Goal: Check status

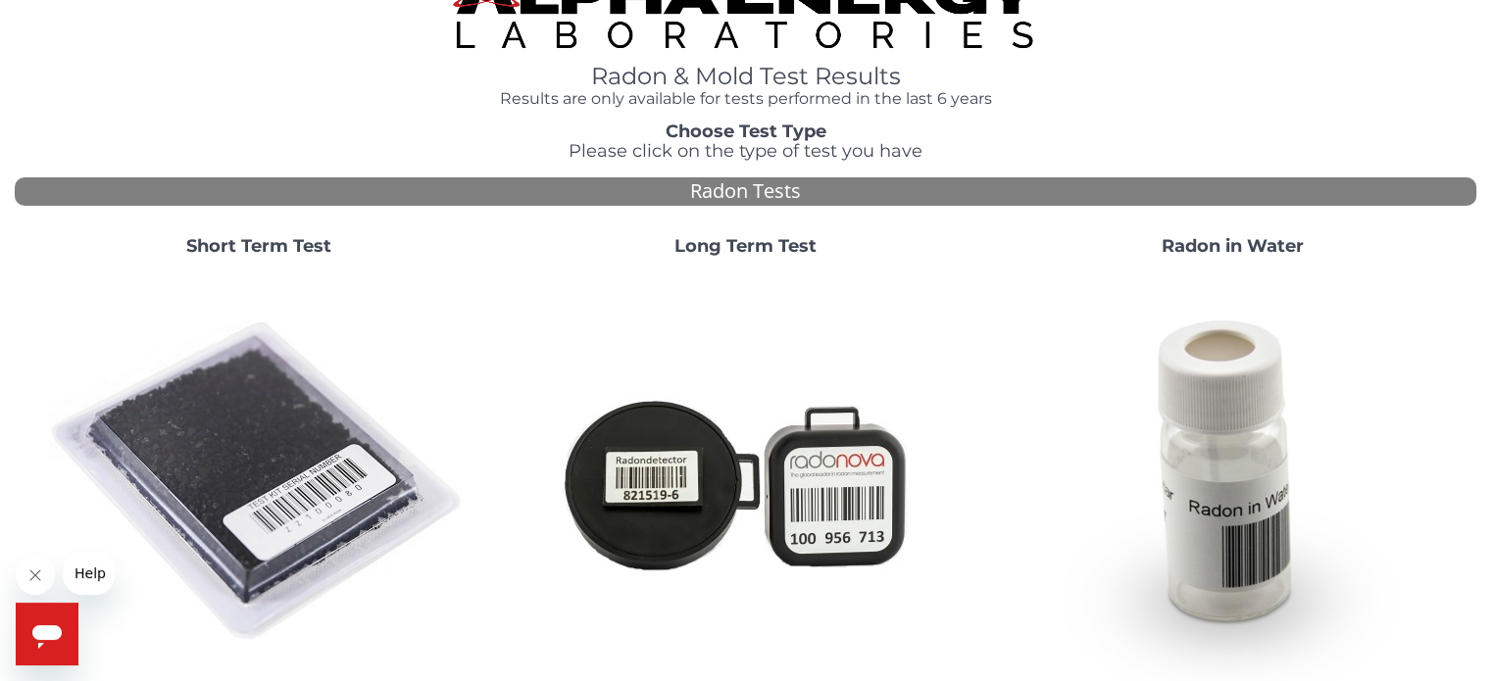
scroll to position [50, 0]
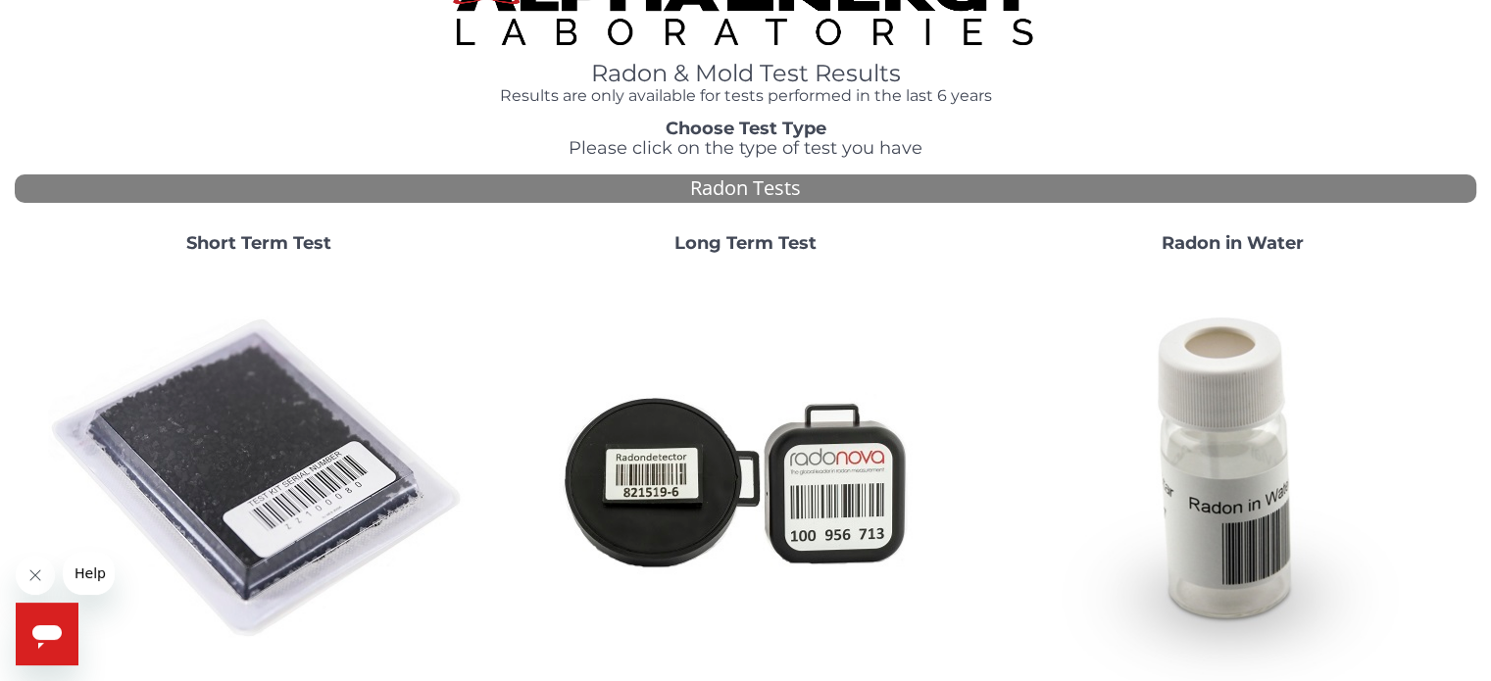
click at [278, 254] on strong "Short Term Test" at bounding box center [258, 243] width 145 height 22
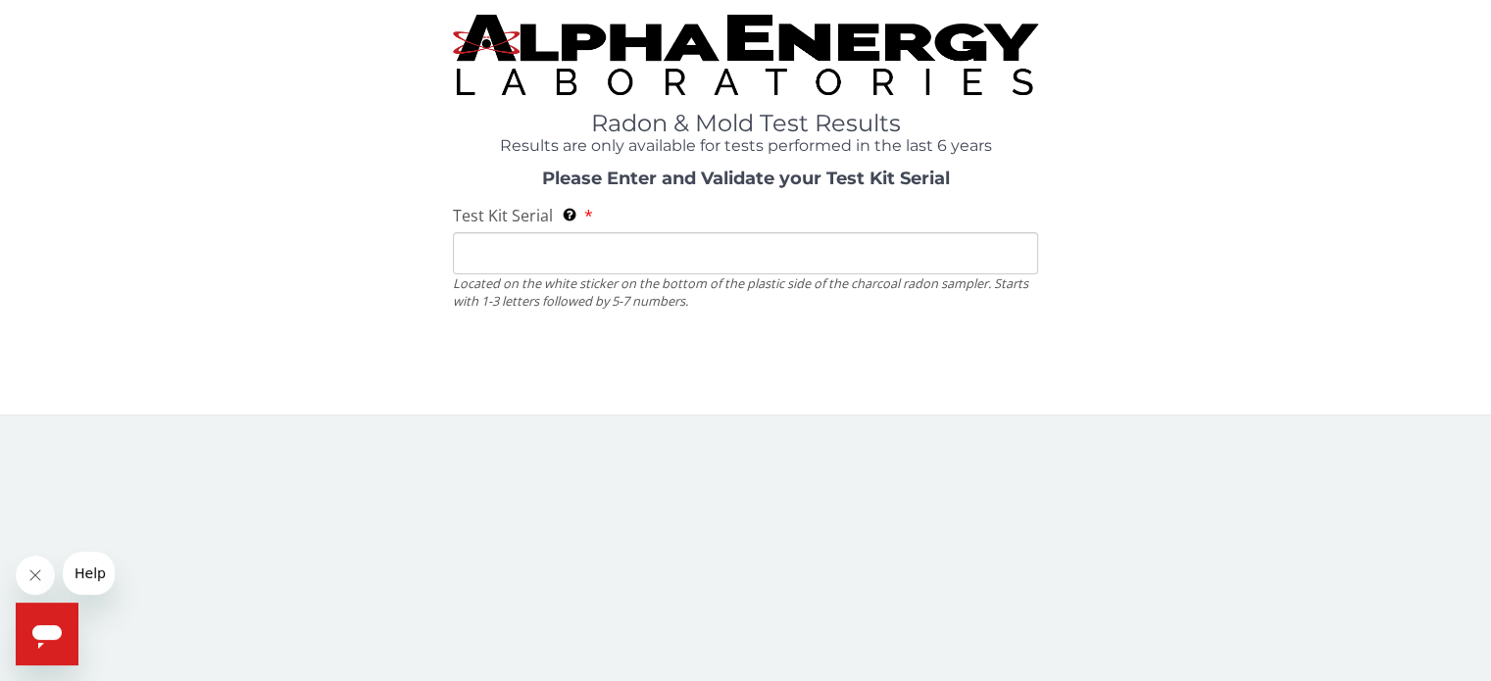
scroll to position [0, 0]
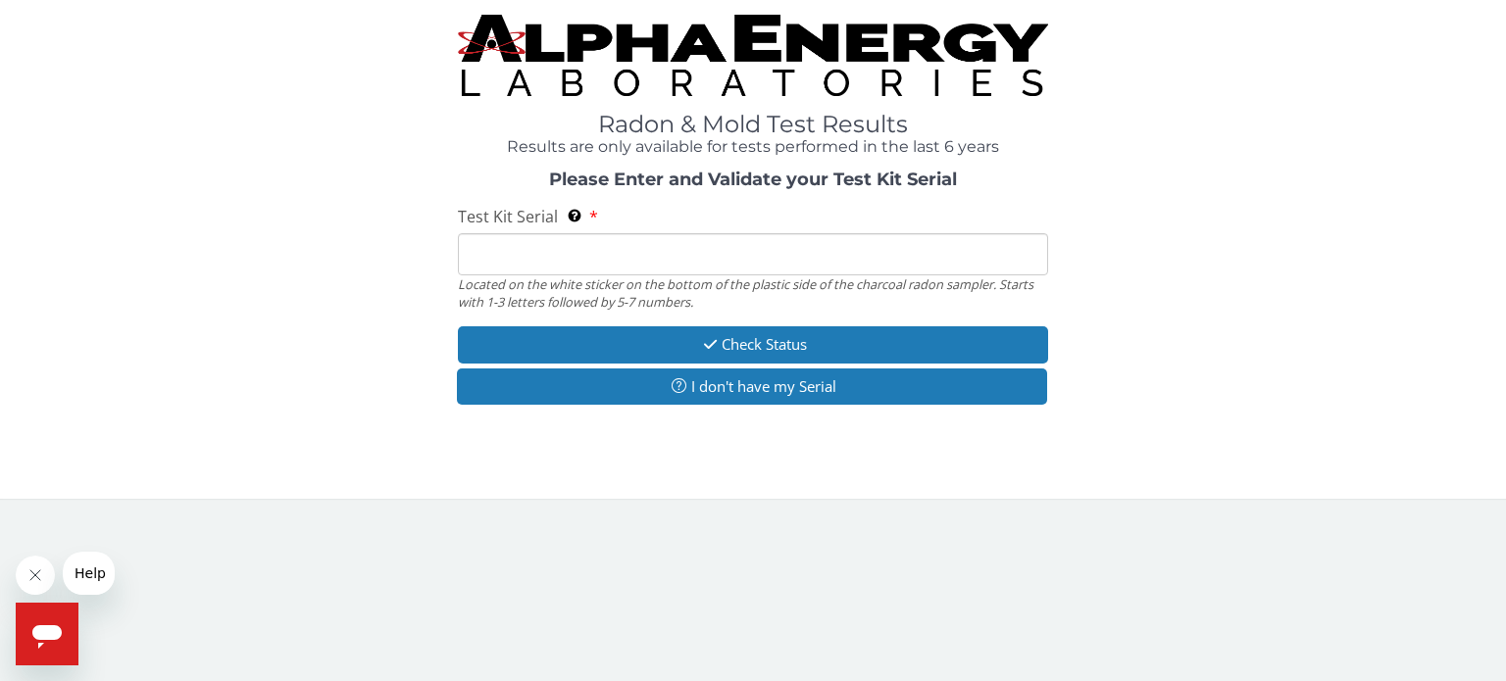
click at [617, 262] on input "Test Kit Serial Located on the white sticker on the bottom of the plastic side …" at bounding box center [753, 254] width 590 height 42
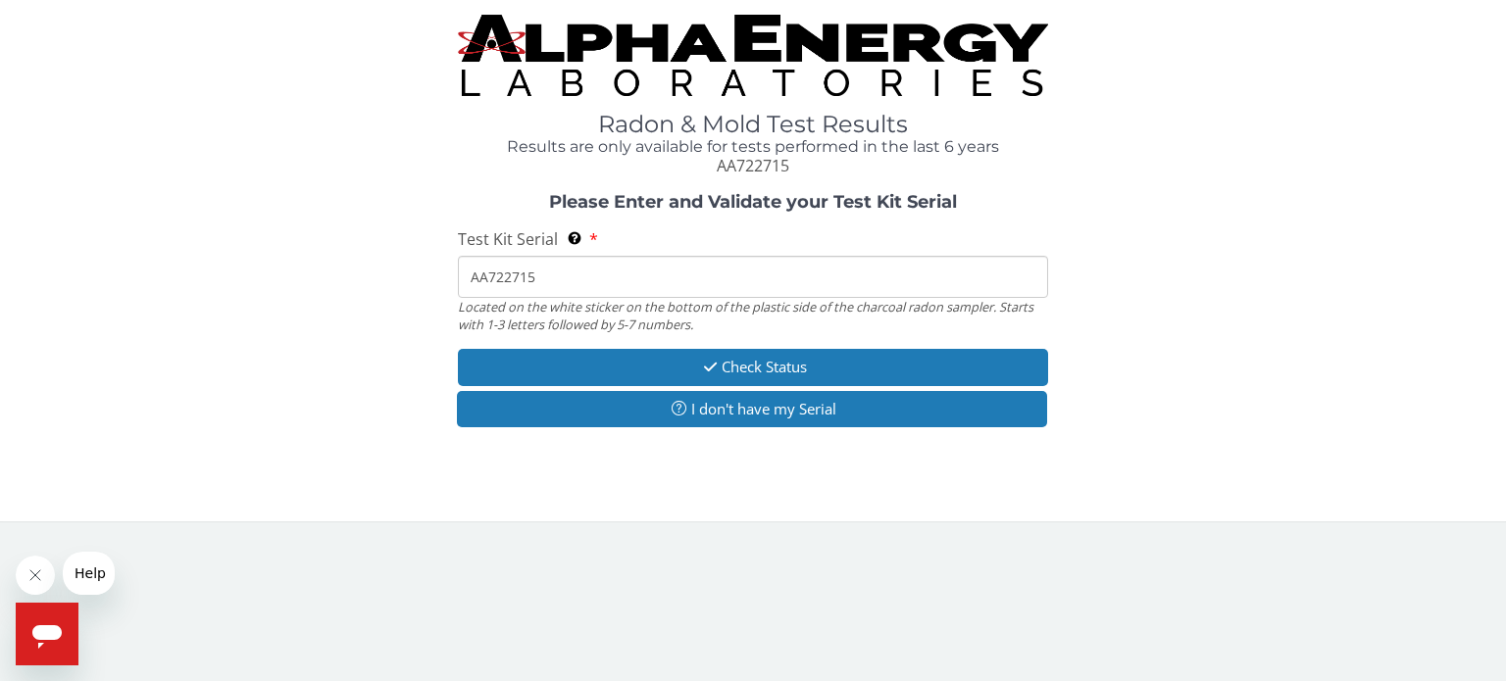
type input "AA722715"
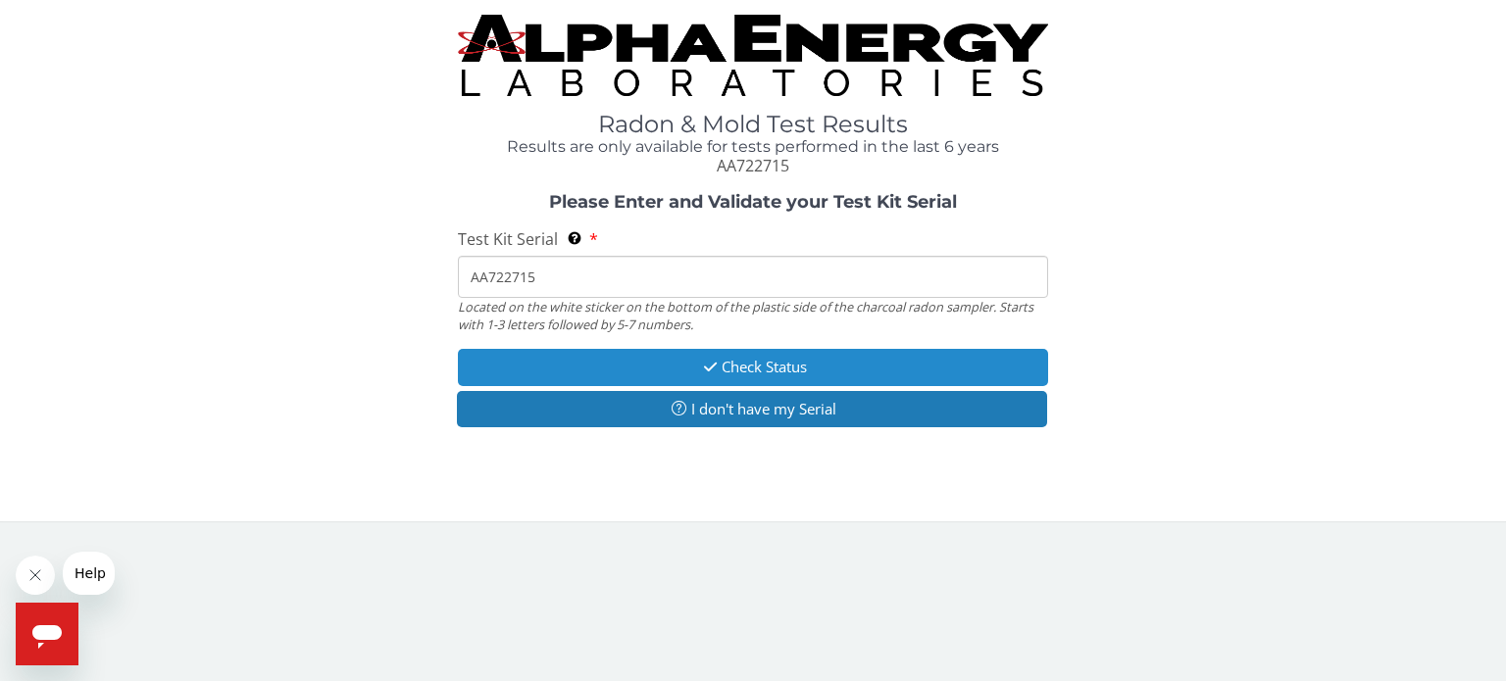
click at [812, 374] on button "Check Status" at bounding box center [753, 367] width 590 height 36
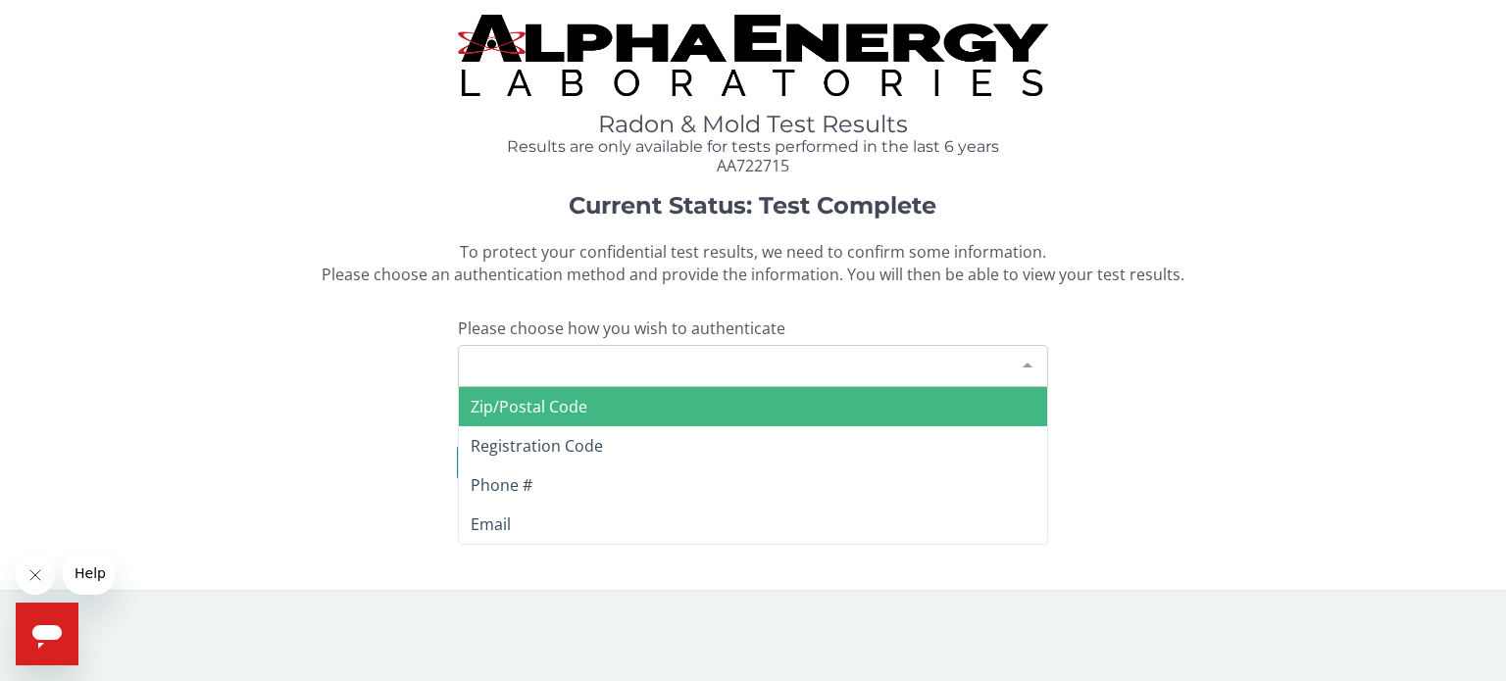
click at [934, 351] on div "Please make a selection" at bounding box center [753, 366] width 590 height 42
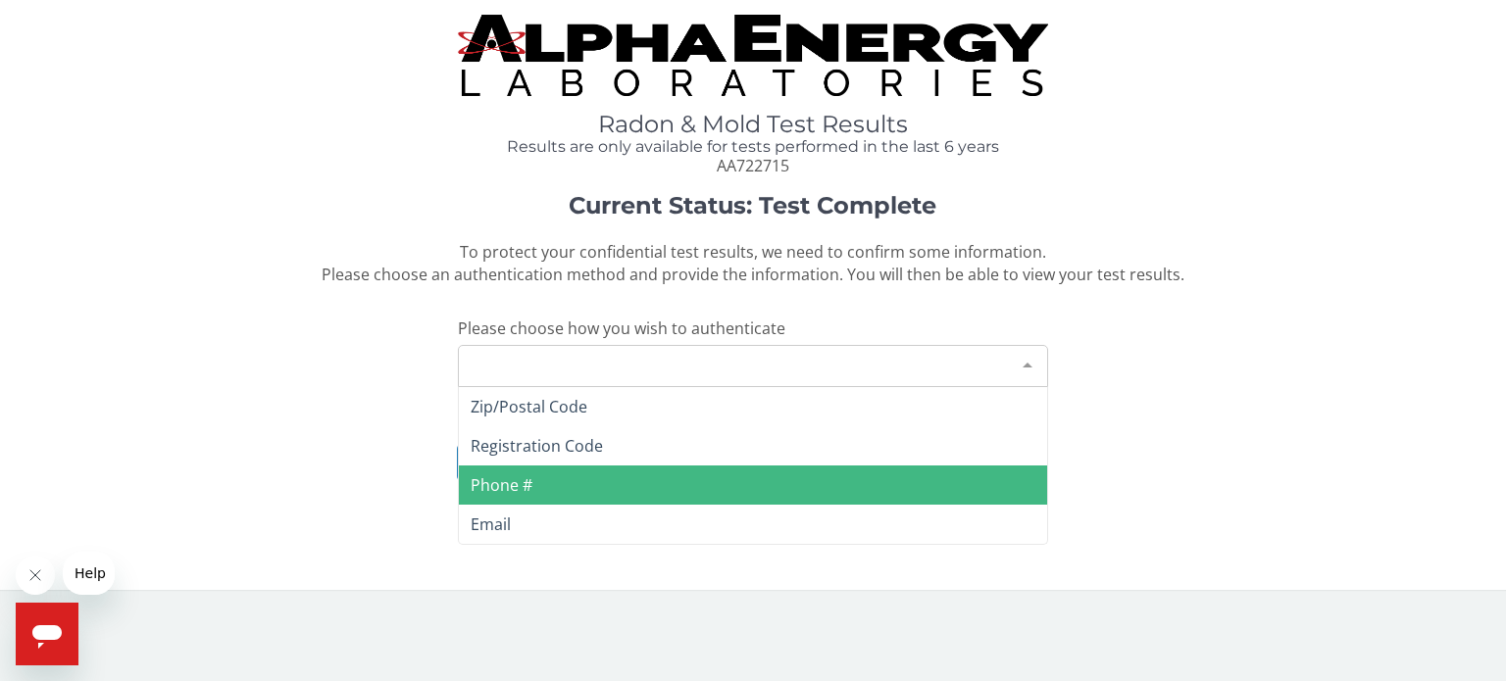
click at [536, 486] on span "Phone #" at bounding box center [753, 485] width 588 height 39
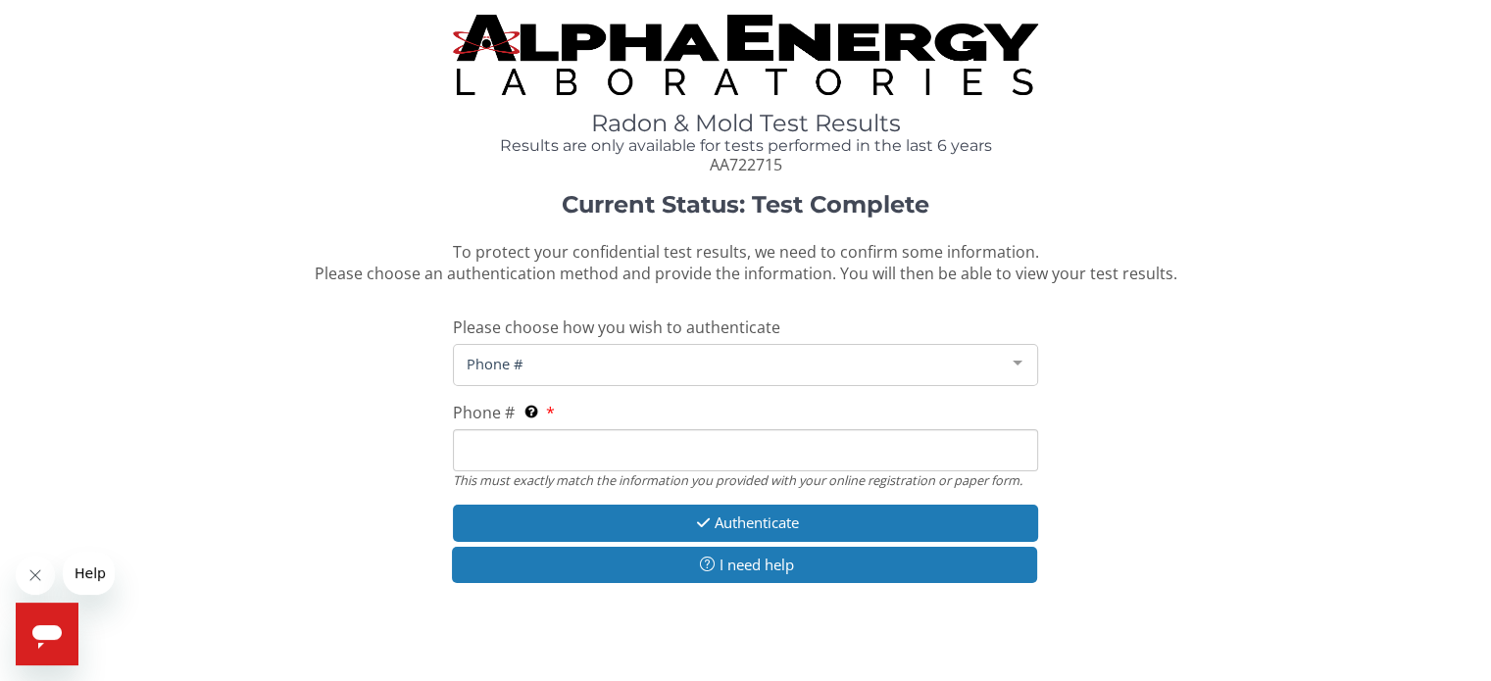
click at [537, 447] on input "Phone # This must exactly match the information you provided with your online r…" at bounding box center [745, 450] width 584 height 42
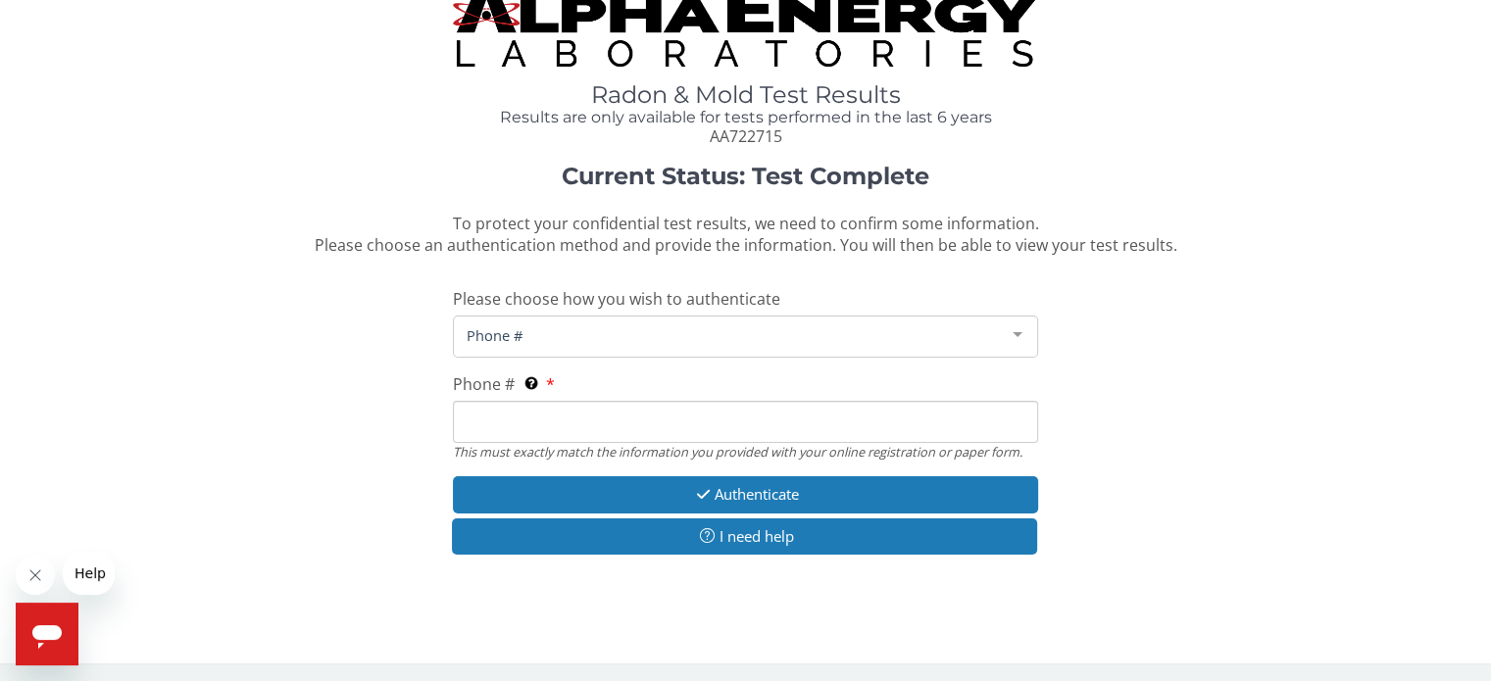
scroll to position [30, 0]
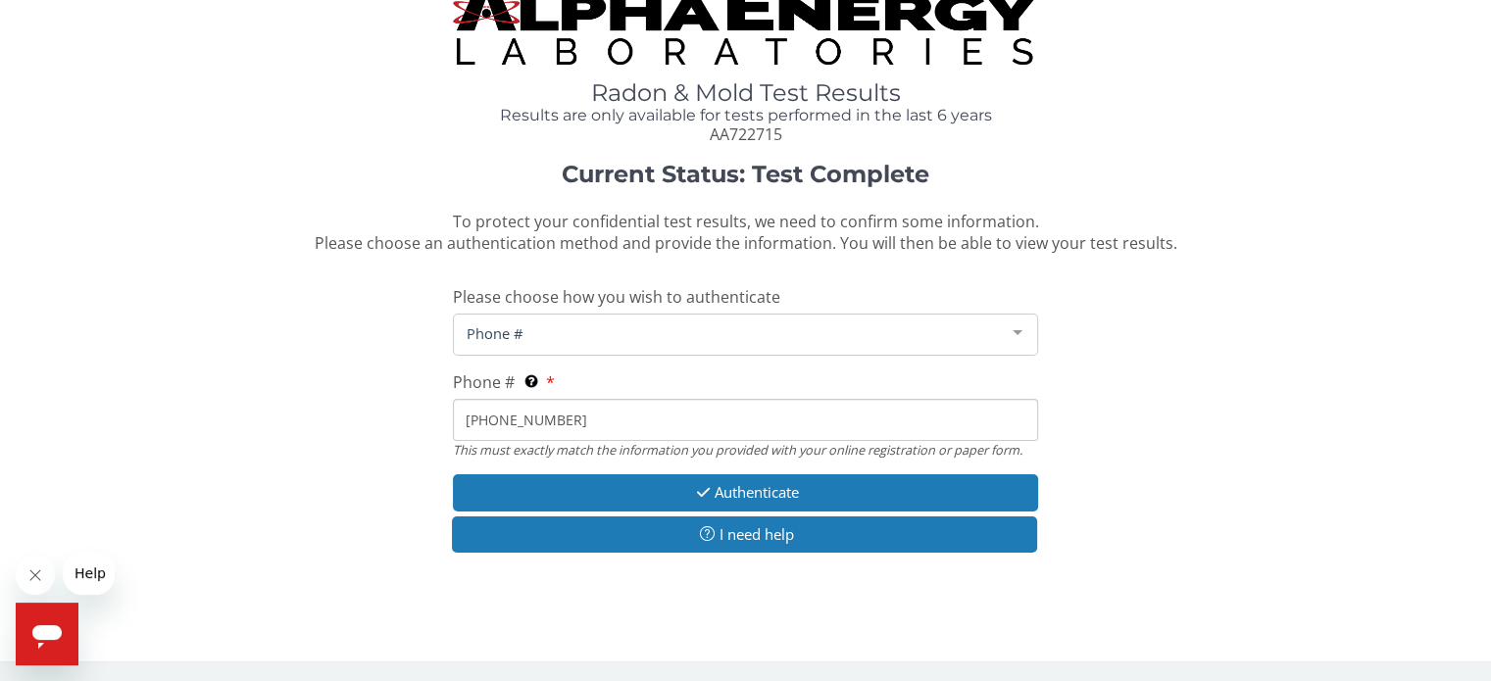
type input "[PHONE_NUMBER]"
click at [741, 350] on div "Phone #" at bounding box center [745, 335] width 584 height 42
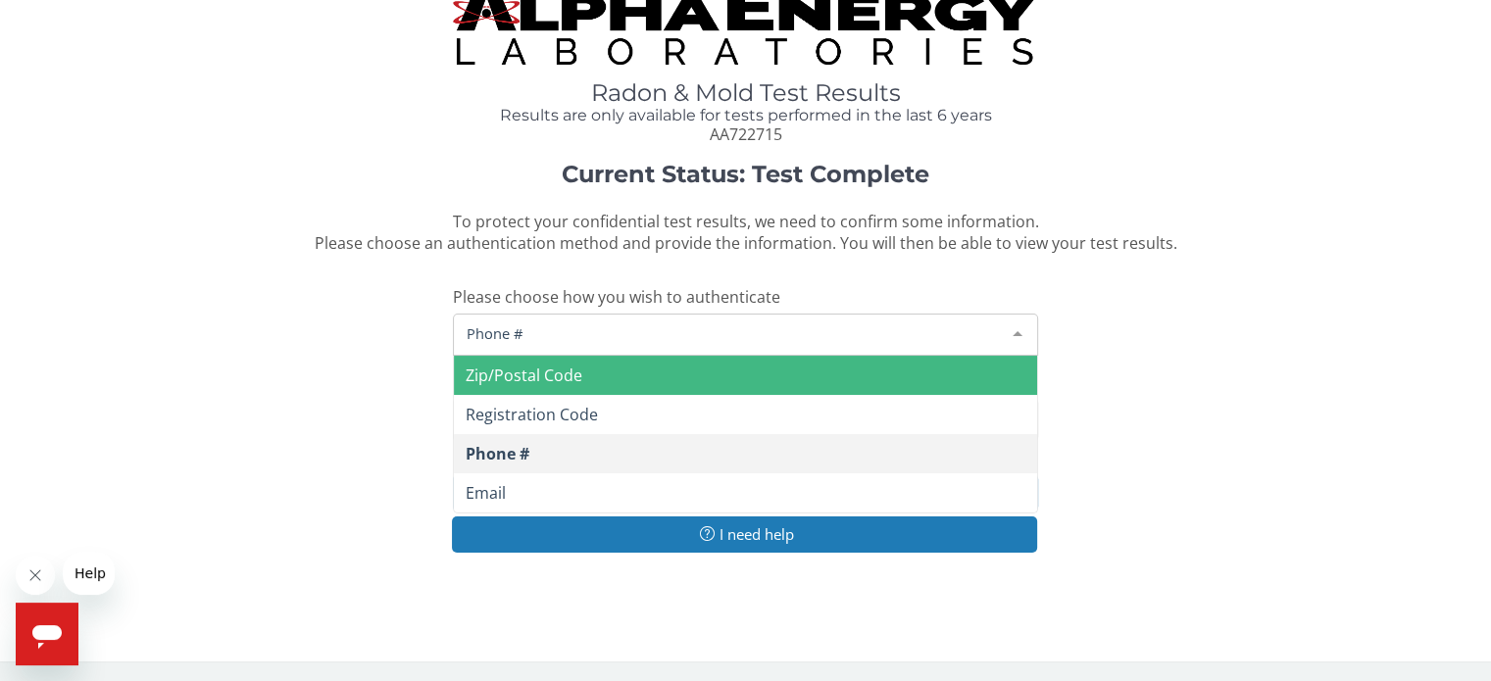
click at [621, 388] on span "Zip/Postal Code" at bounding box center [745, 375] width 582 height 39
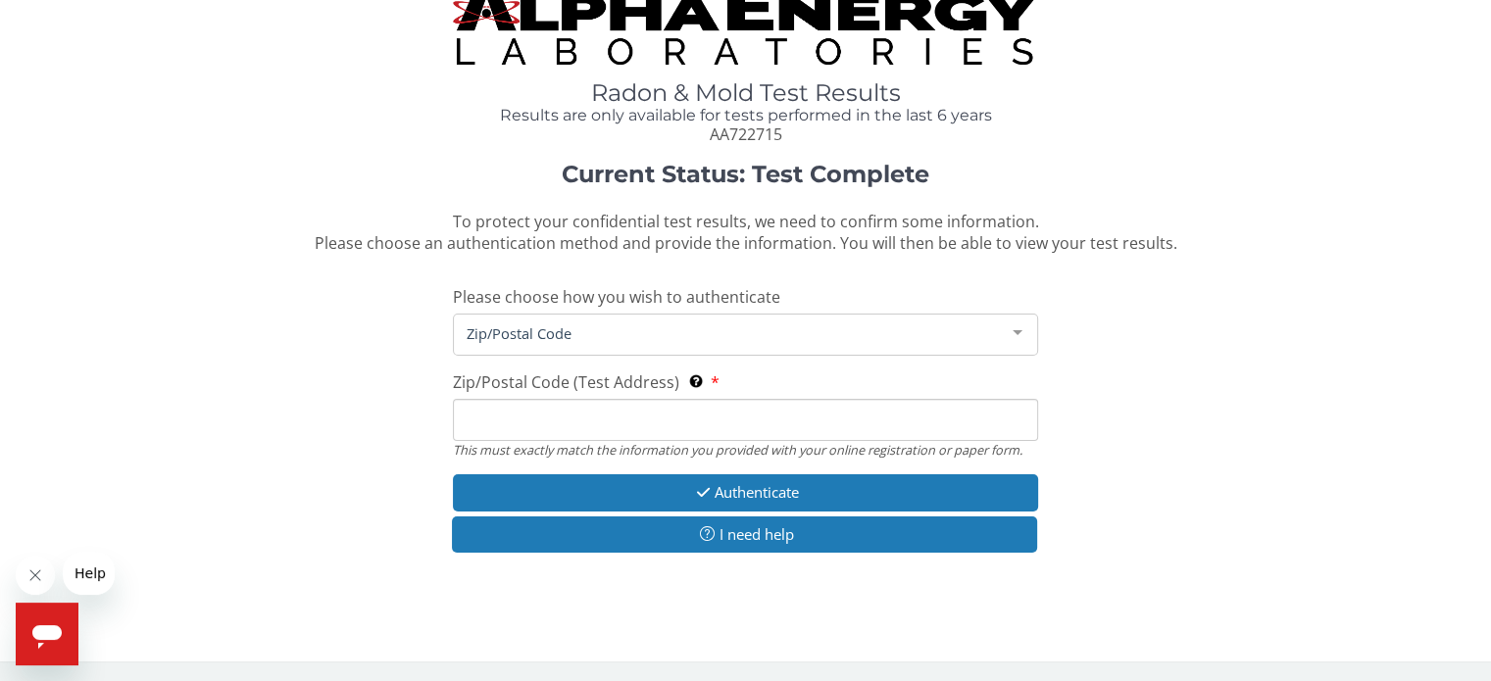
click at [590, 418] on input "Zip/Postal Code (Test Address) This must exactly match the information you prov…" at bounding box center [745, 420] width 584 height 42
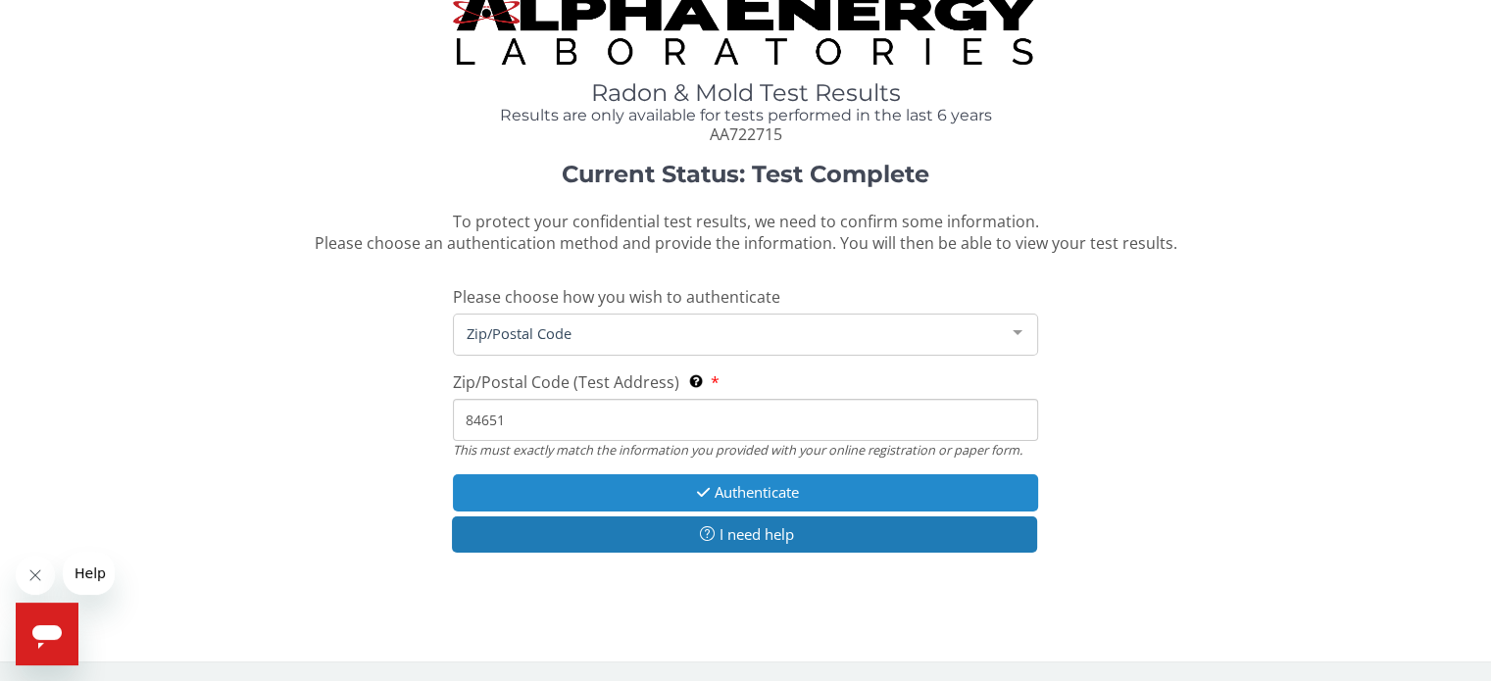
type input "84651"
click at [682, 489] on button "Authenticate" at bounding box center [745, 493] width 584 height 36
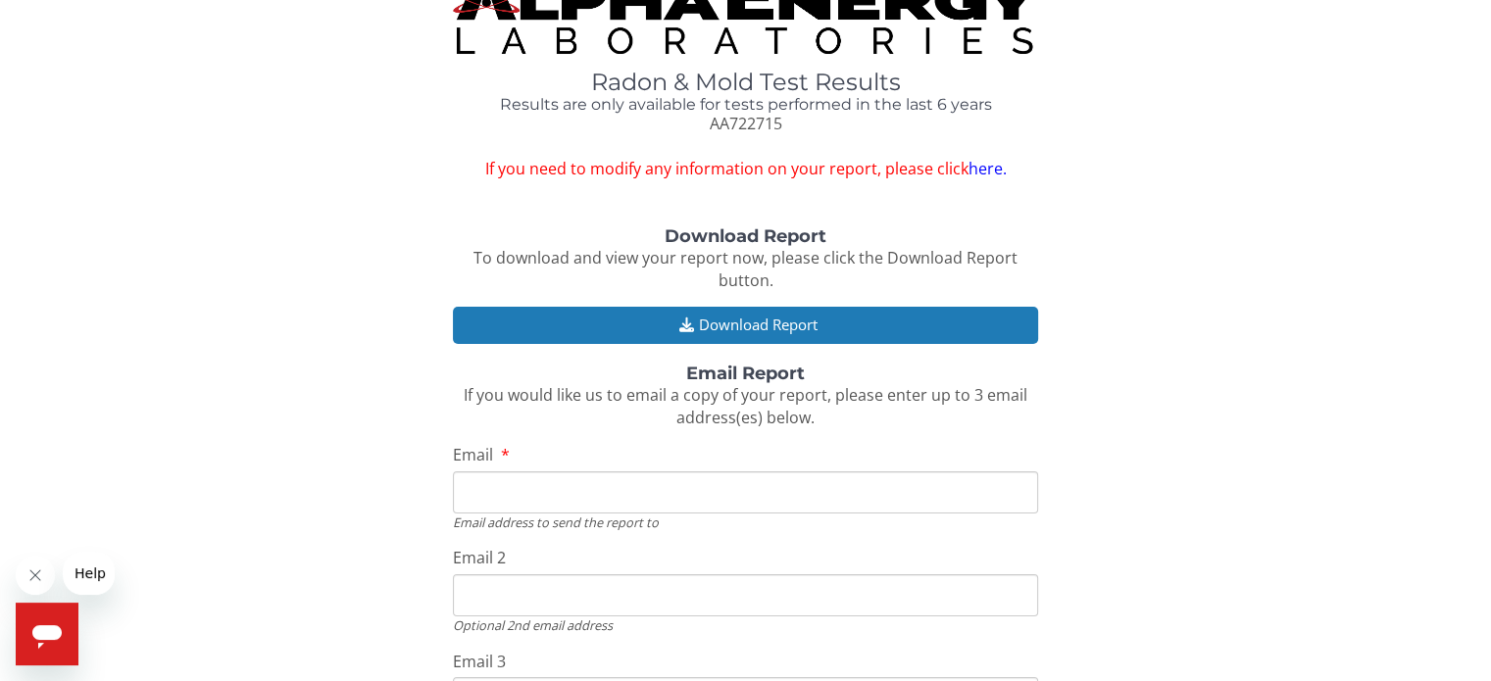
scroll to position [42, 0]
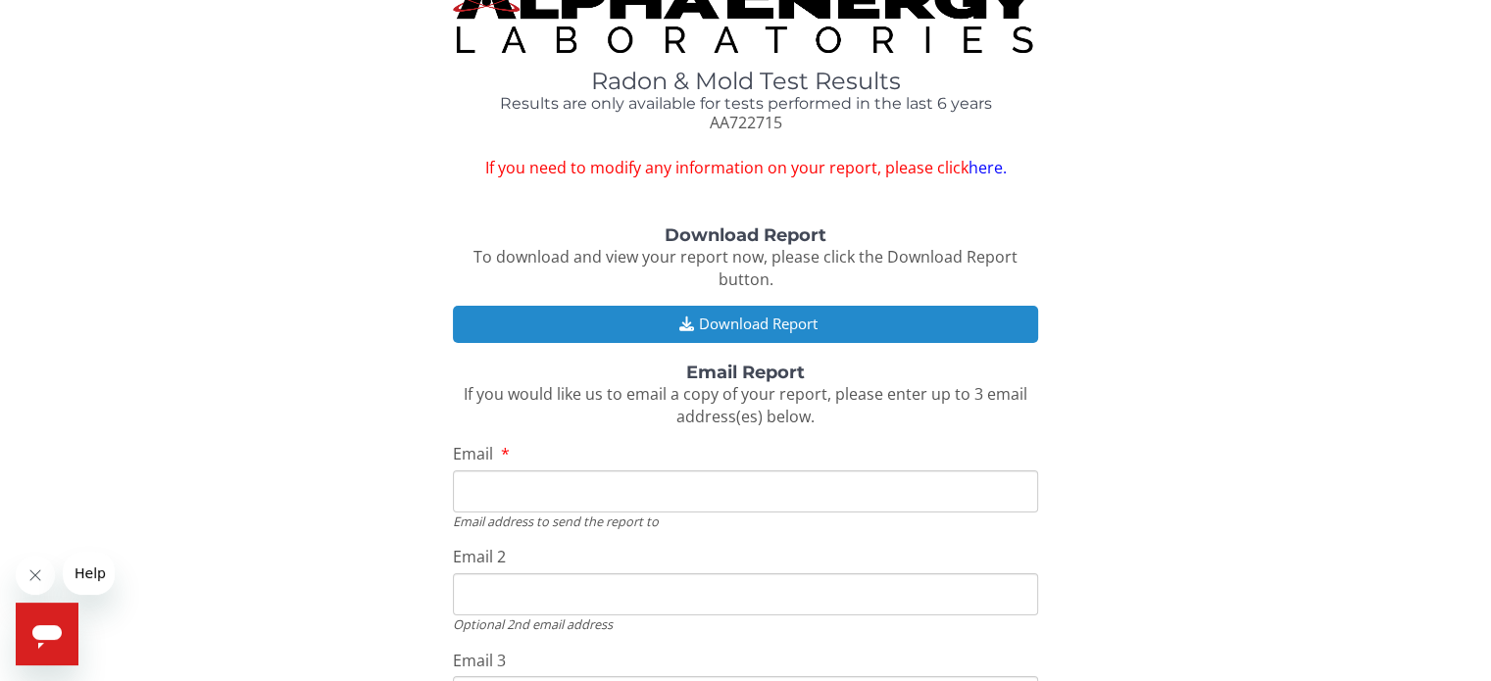
click at [937, 321] on button "Download Report" at bounding box center [745, 324] width 584 height 36
